Goal: Task Accomplishment & Management: Use online tool/utility

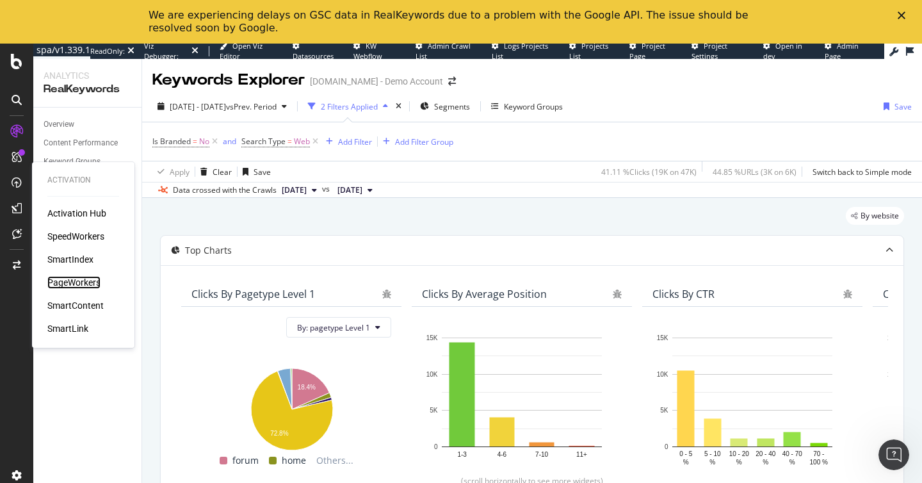
click at [77, 278] on div "PageWorkers" at bounding box center [73, 282] width 53 height 13
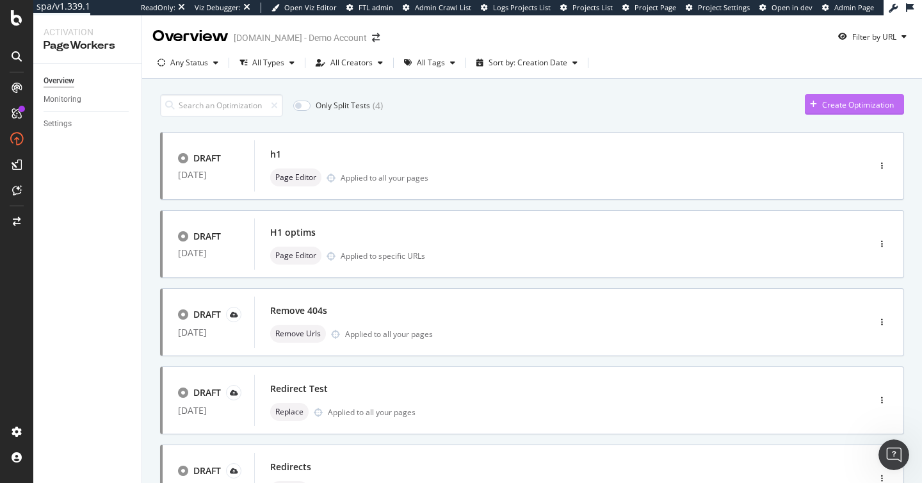
click at [835, 110] on div "Create Optimization" at bounding box center [849, 104] width 89 height 19
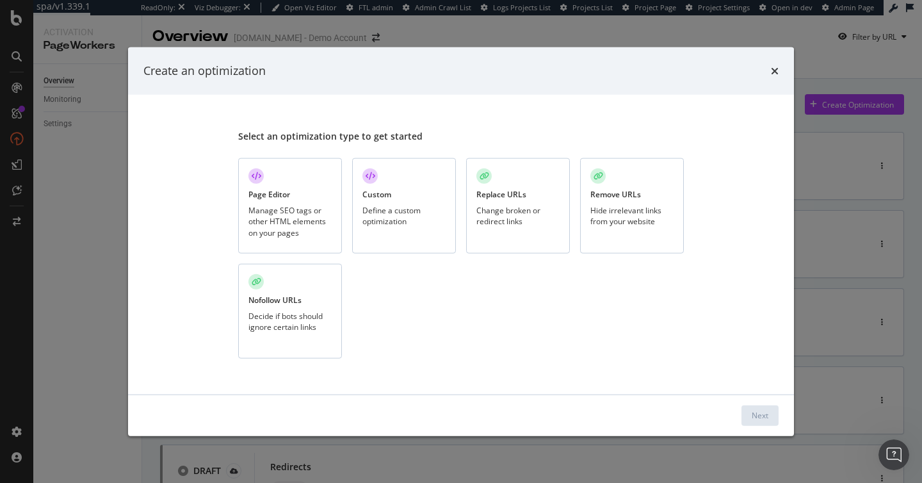
click at [262, 188] on div "Page Editor Manage SEO tags or other HTML elements on your pages" at bounding box center [290, 205] width 104 height 95
click at [759, 414] on div "Next" at bounding box center [760, 415] width 17 height 11
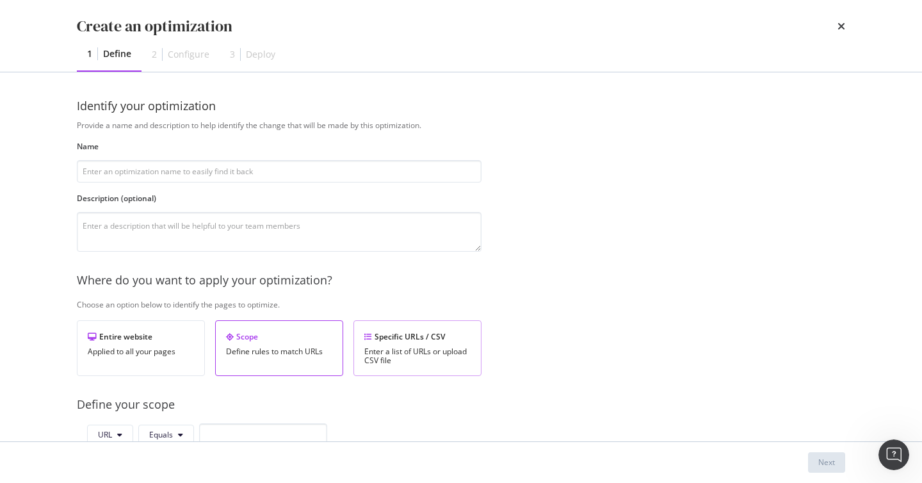
click at [424, 328] on div "Specific URLs / CSV Enter a list of URLs or upload CSV file" at bounding box center [417, 348] width 128 height 56
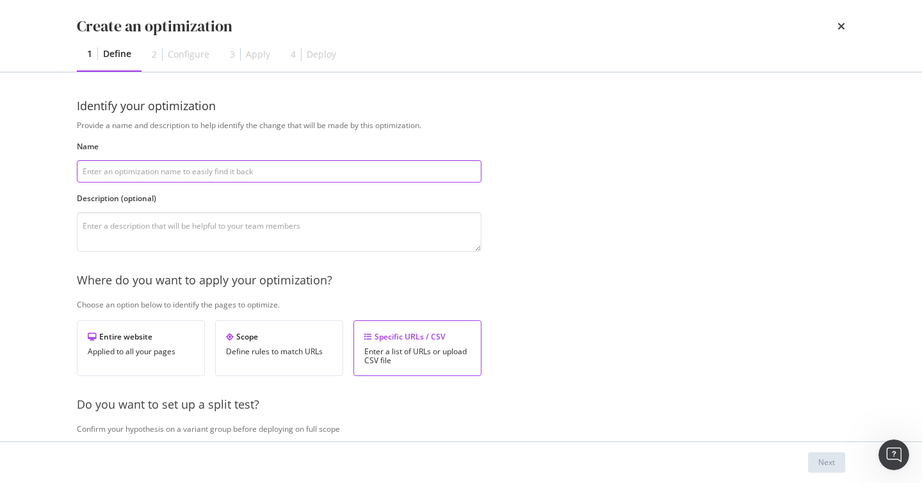
click at [301, 167] on input "modal" at bounding box center [279, 171] width 405 height 22
type input "dedede"
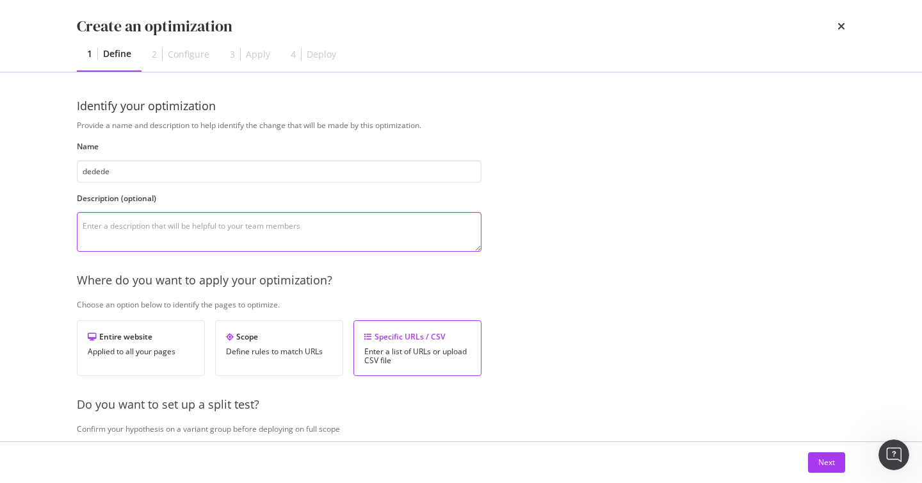
click at [293, 231] on textarea "modal" at bounding box center [279, 232] width 405 height 40
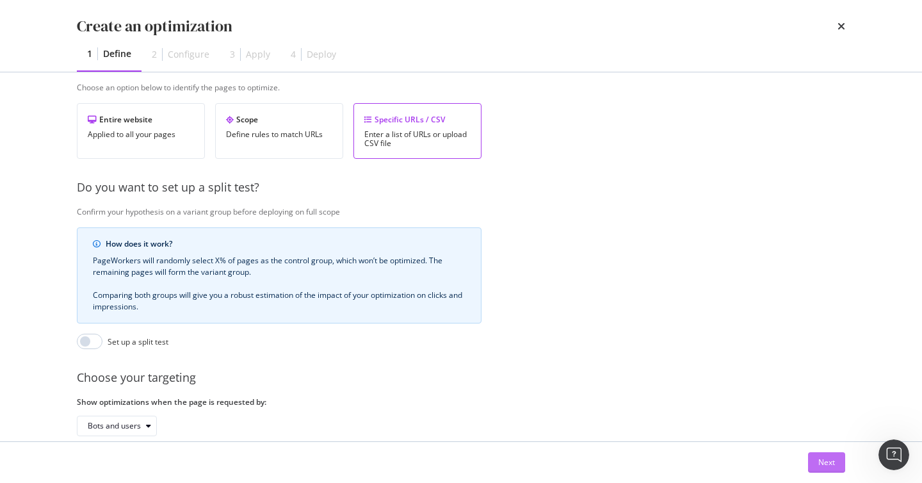
scroll to position [287, 0]
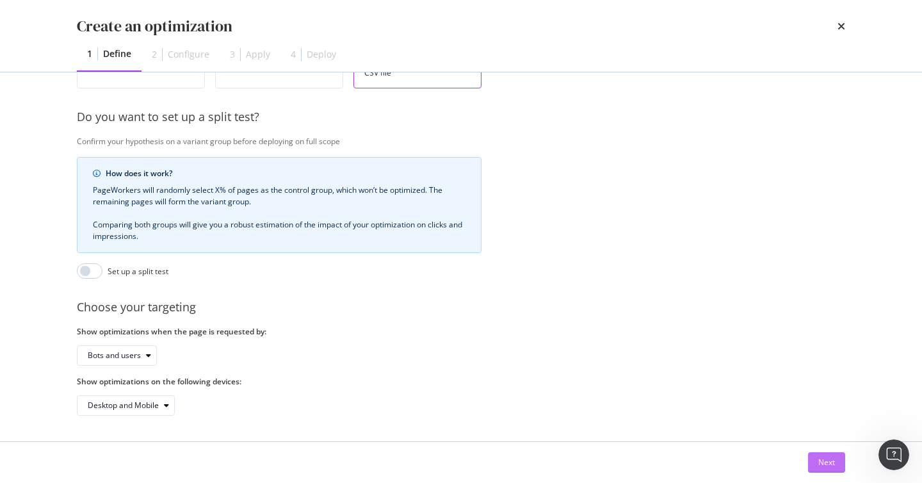
type textarea "de"
click at [815, 467] on button "Next" at bounding box center [826, 462] width 37 height 20
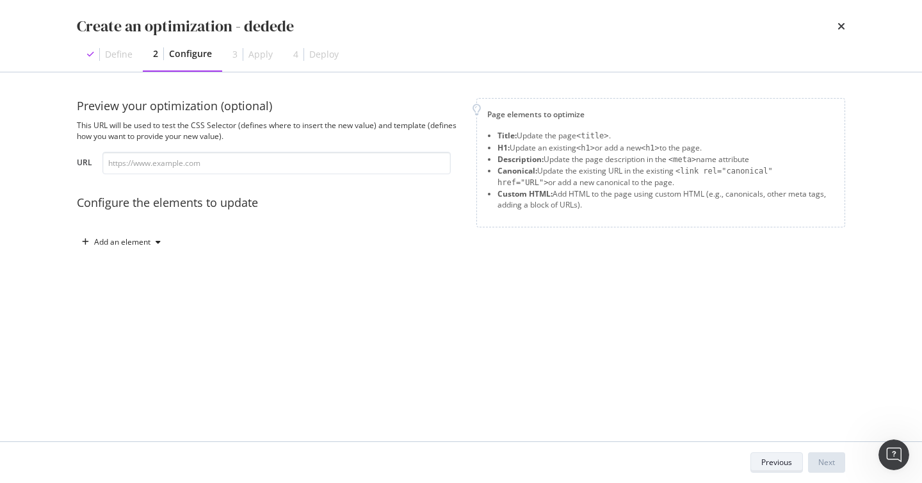
scroll to position [0, 0]
click at [129, 234] on div "Add an element" at bounding box center [121, 241] width 89 height 19
click at [108, 264] on div "Title" at bounding box center [128, 266] width 86 height 16
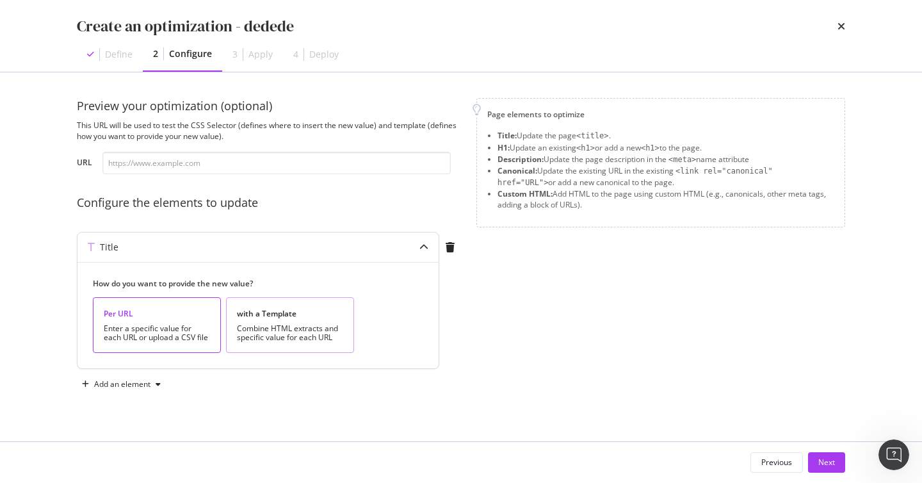
click at [230, 337] on div "with a Template Combine HTML extracts and specific value for each URL" at bounding box center [290, 325] width 128 height 56
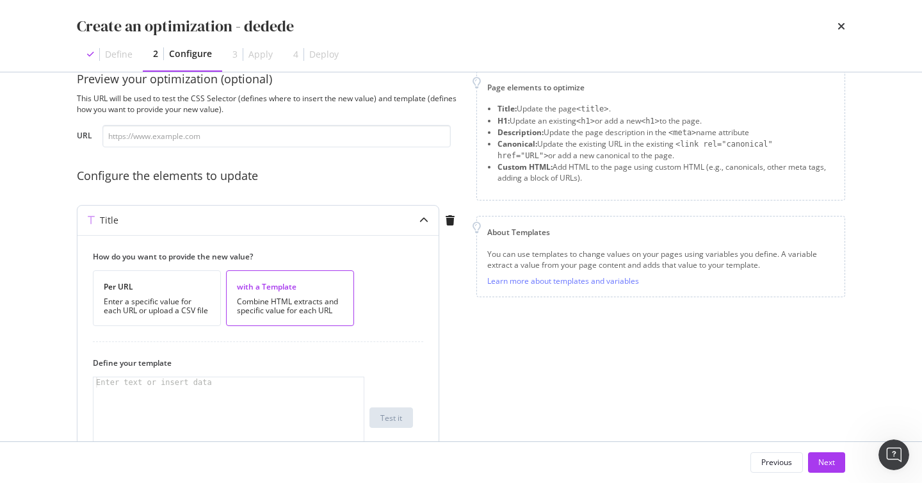
scroll to position [29, 0]
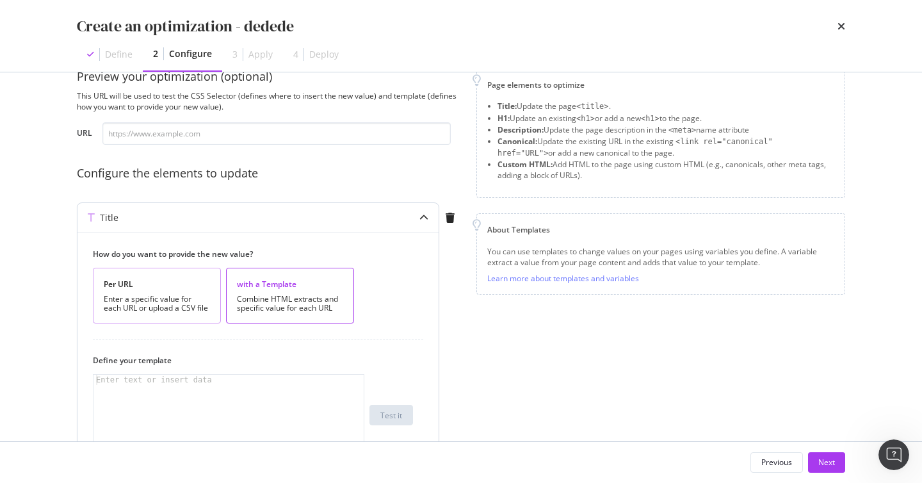
click at [158, 304] on div "Enter a specific value for each URL or upload a CSV file" at bounding box center [157, 303] width 106 height 18
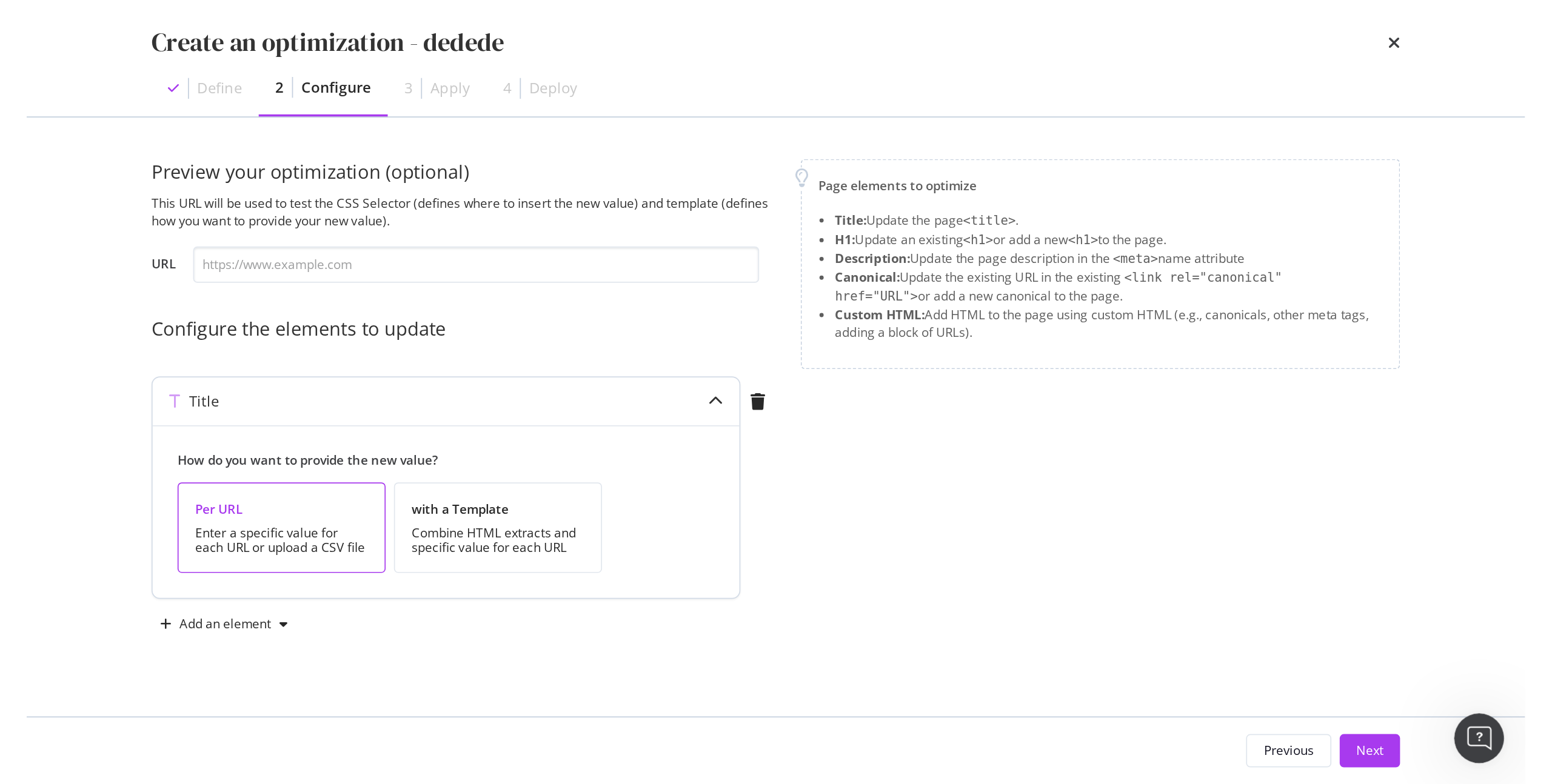
scroll to position [0, 0]
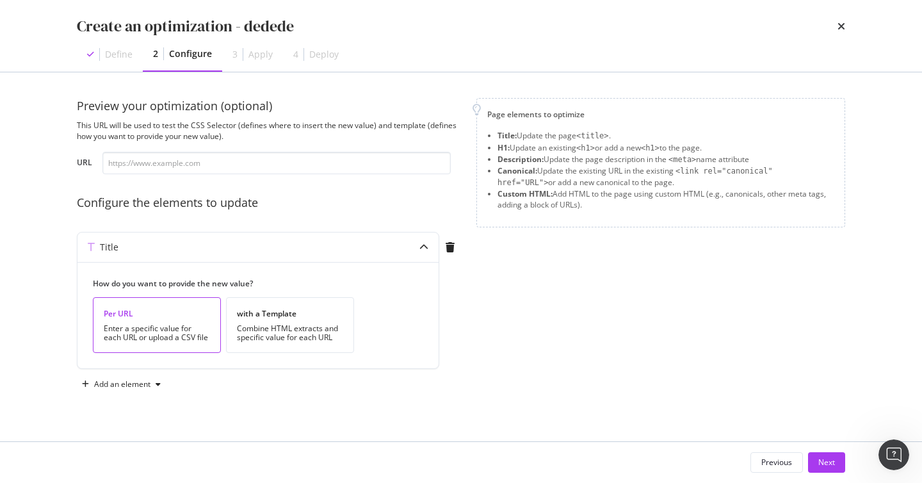
click at [835, 474] on div "Previous Next" at bounding box center [460, 462] width 819 height 41
click at [830, 469] on div "Next" at bounding box center [826, 462] width 17 height 19
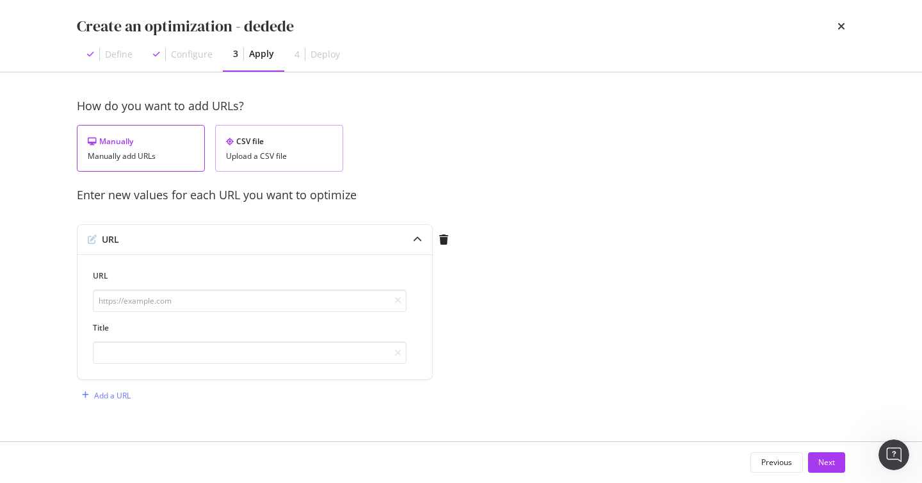
click at [225, 125] on div "CSV file Upload a CSV file" at bounding box center [279, 148] width 128 height 47
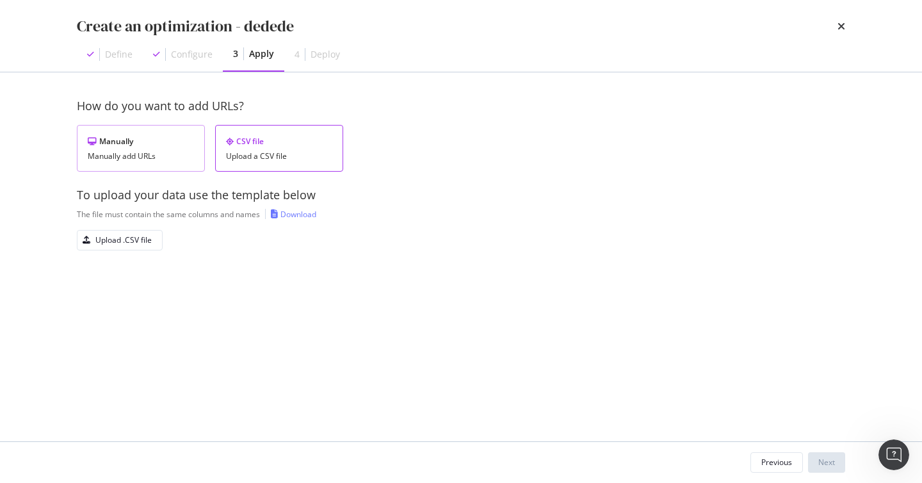
click at [81, 162] on div "Manually Manually add URLs" at bounding box center [141, 148] width 128 height 47
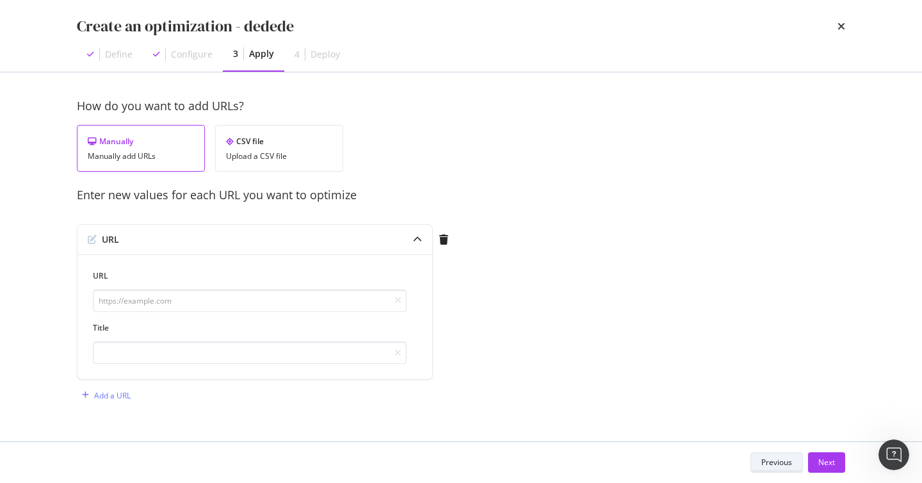
click at [765, 453] on div "Previous" at bounding box center [776, 462] width 31 height 18
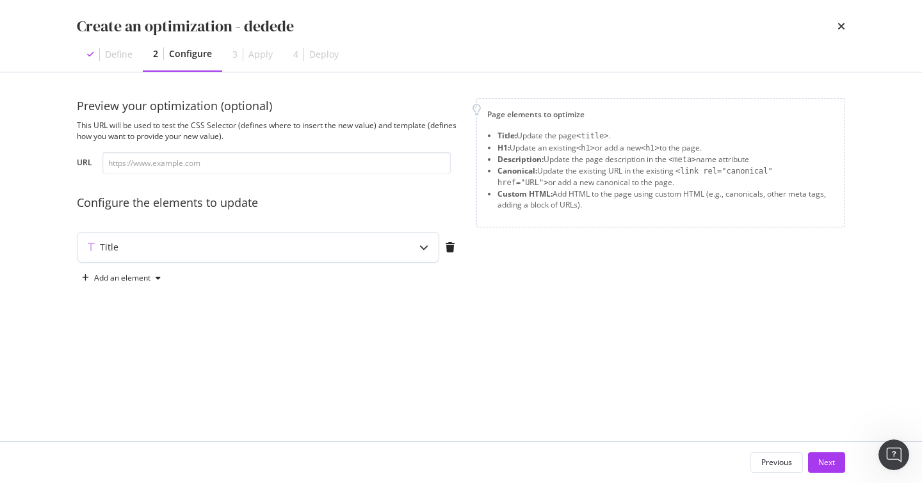
click at [255, 248] on div "Title" at bounding box center [232, 247] width 310 height 13
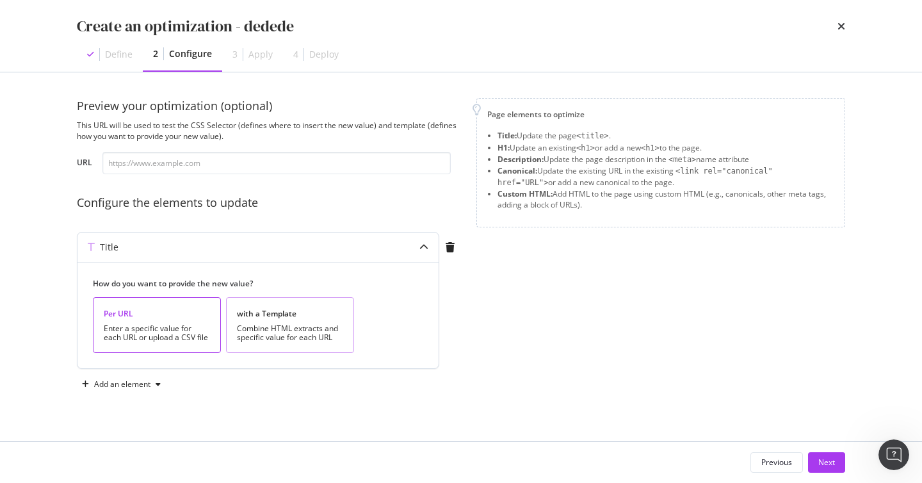
click at [323, 329] on div "Combine HTML extracts and specific value for each URL" at bounding box center [290, 333] width 106 height 18
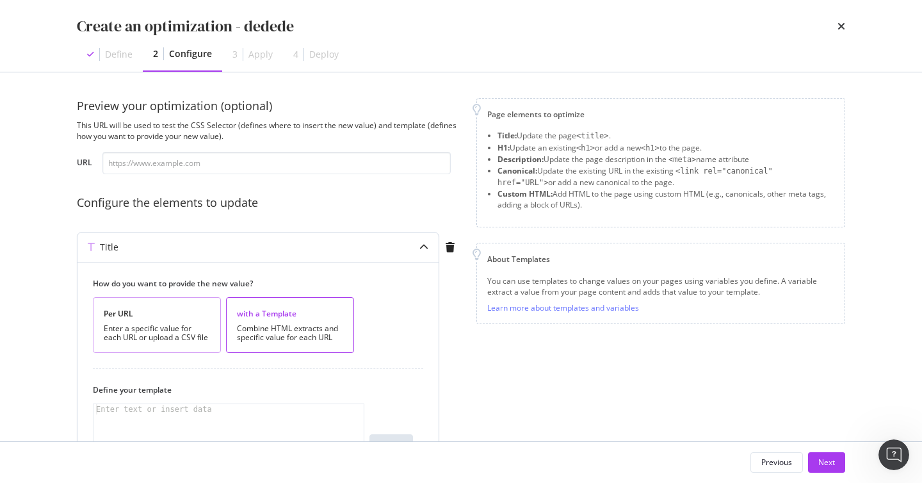
click at [179, 325] on div "Enter a specific value for each URL or upload a CSV file" at bounding box center [157, 333] width 106 height 18
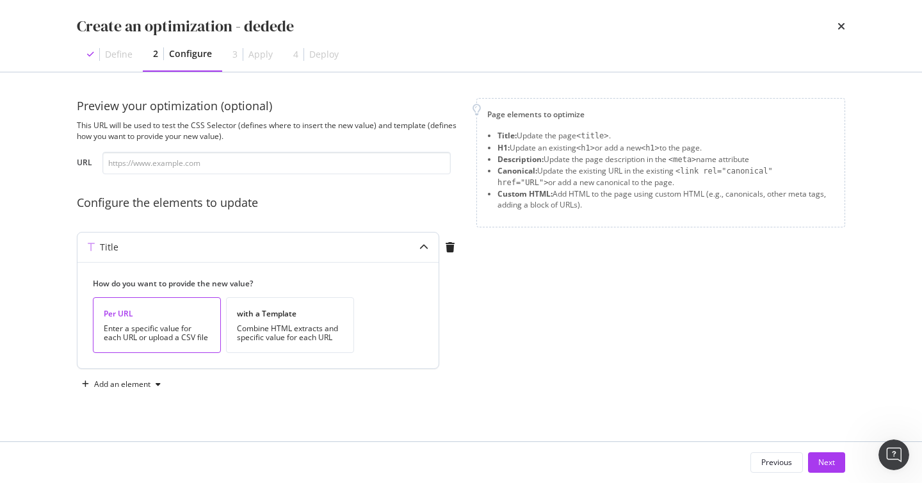
click at [188, 319] on div "Per URL Enter a specific value for each URL or upload a CSV file" at bounding box center [157, 325] width 128 height 56
click at [261, 319] on div "with a Template Combine HTML extracts and specific value for each URL" at bounding box center [290, 325] width 128 height 56
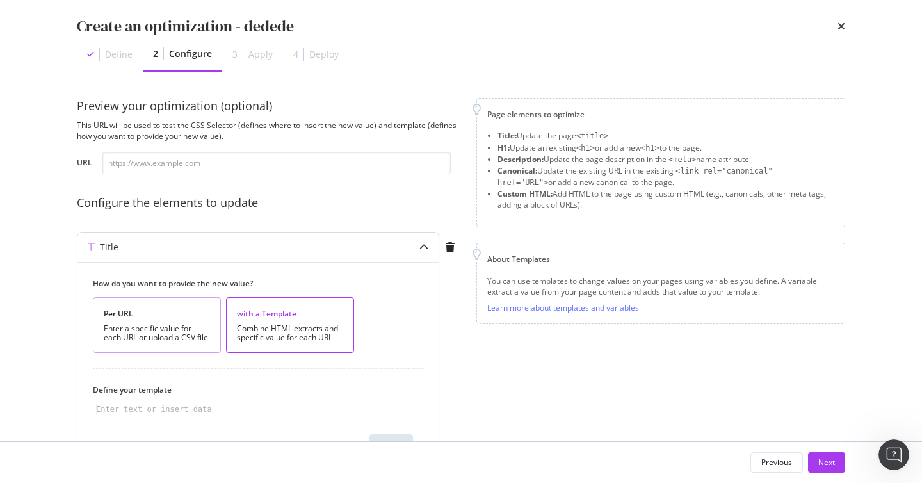
click at [199, 329] on div "Enter a specific value for each URL or upload a CSV file" at bounding box center [157, 333] width 106 height 18
